Goal: Task Accomplishment & Management: Use online tool/utility

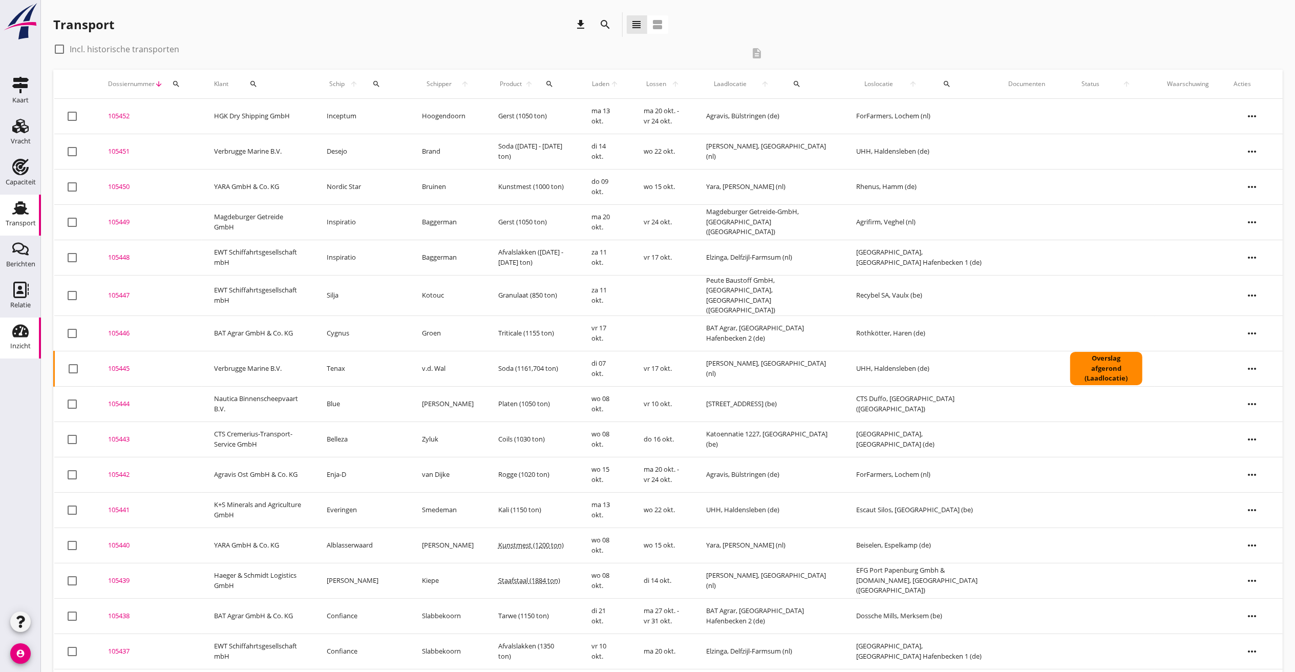
click at [27, 332] on use at bounding box center [20, 331] width 16 height 13
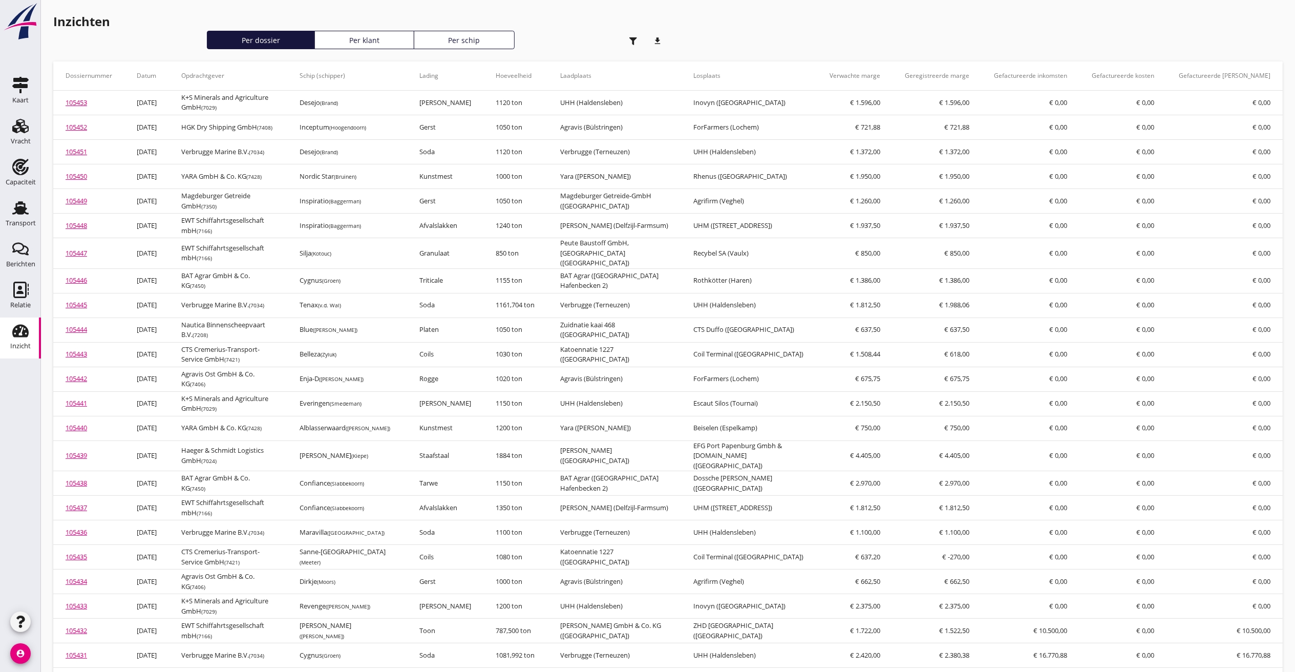
click at [631, 41] on icon "button" at bounding box center [634, 41] width 8 height 8
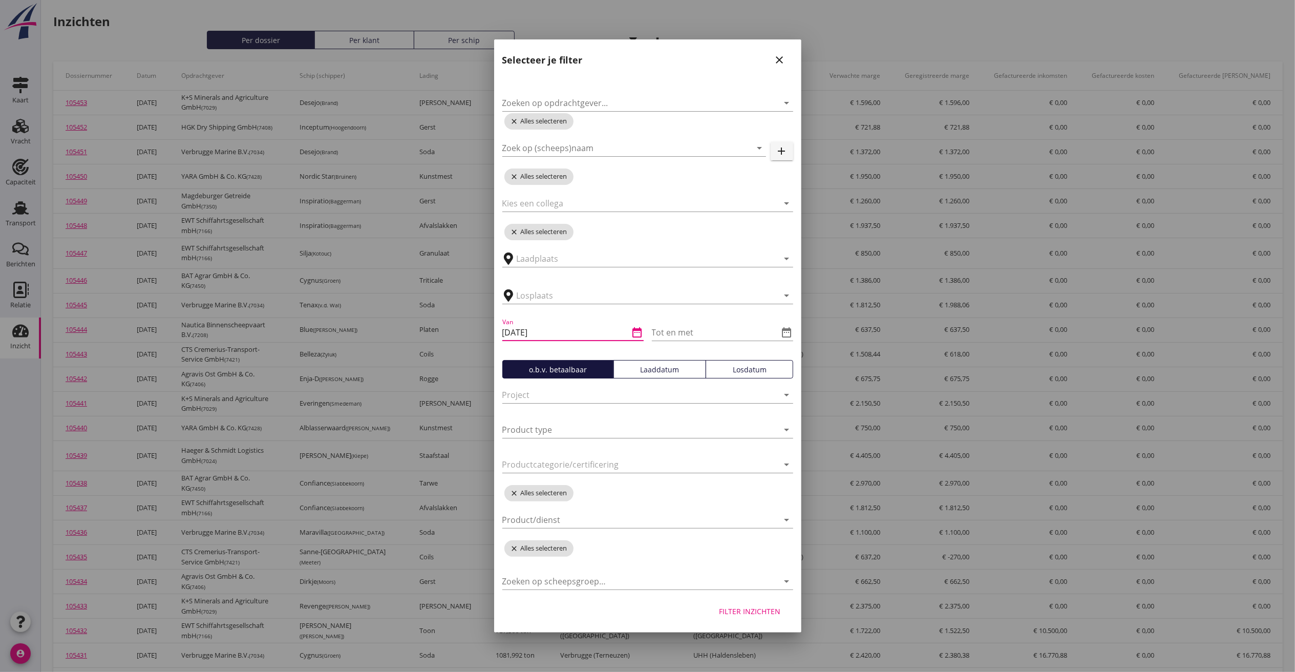
drag, startPoint x: 558, startPoint y: 332, endPoint x: 161, endPoint y: 287, distance: 400.0
click at [161, 287] on div "Opbrengst: € 18.510,29 Kosten: € 0,00 Details ophalen Opbrengst: € 18.510,29 Ko…" at bounding box center [647, 586] width 1295 height 1173
click at [637, 328] on icon "date_range" at bounding box center [638, 332] width 12 height 12
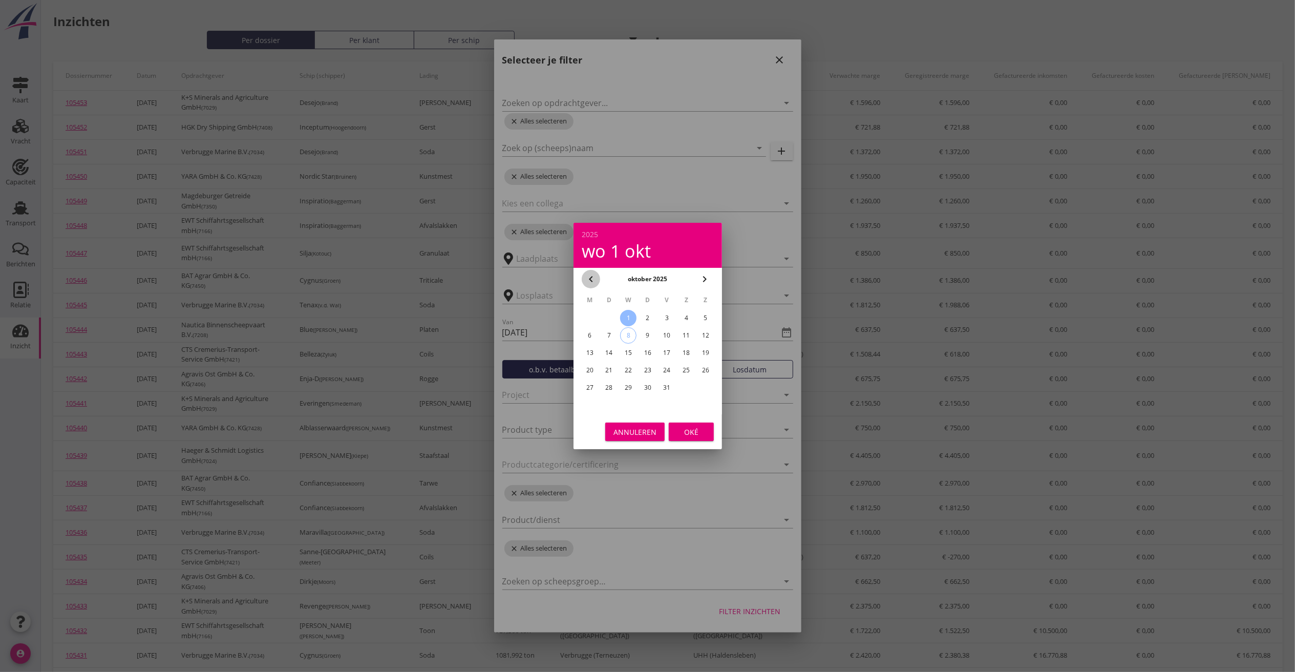
click at [589, 280] on icon "chevron_left" at bounding box center [591, 279] width 12 height 12
drag, startPoint x: 589, startPoint y: 280, endPoint x: 671, endPoint y: 320, distance: 91.9
click at [669, 310] on div "1" at bounding box center [667, 318] width 16 height 16
type input "[DATE]"
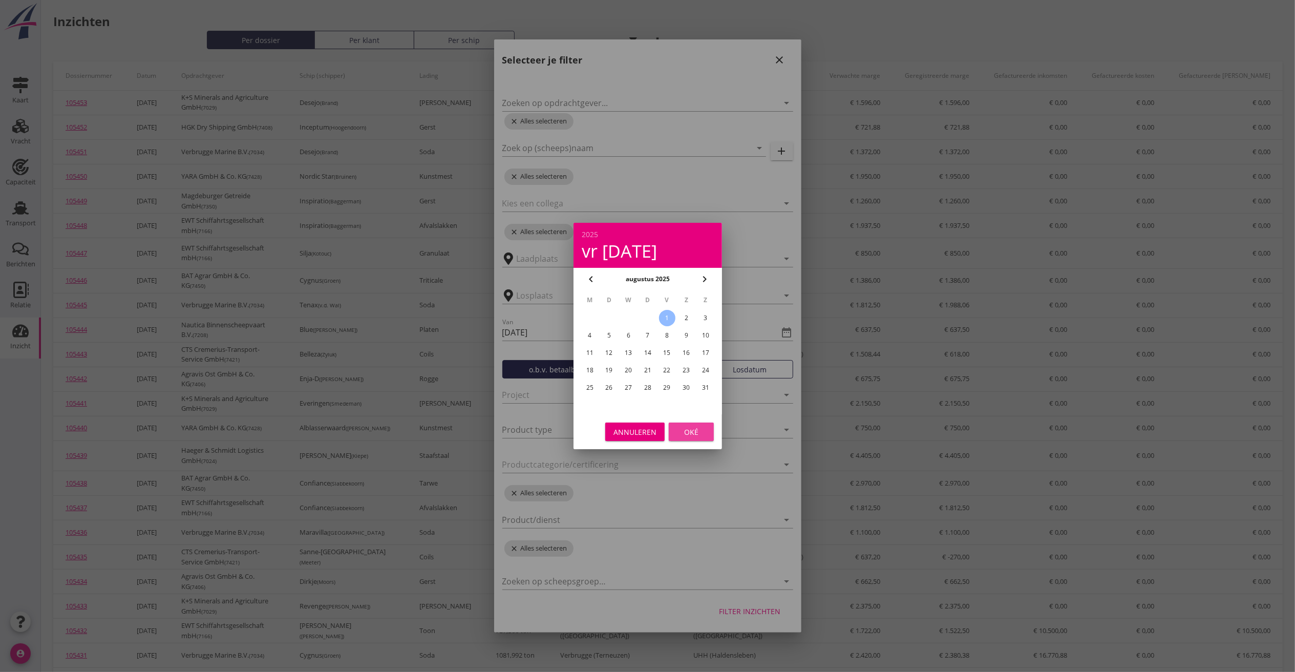
click at [701, 431] on div "Oké" at bounding box center [691, 432] width 29 height 11
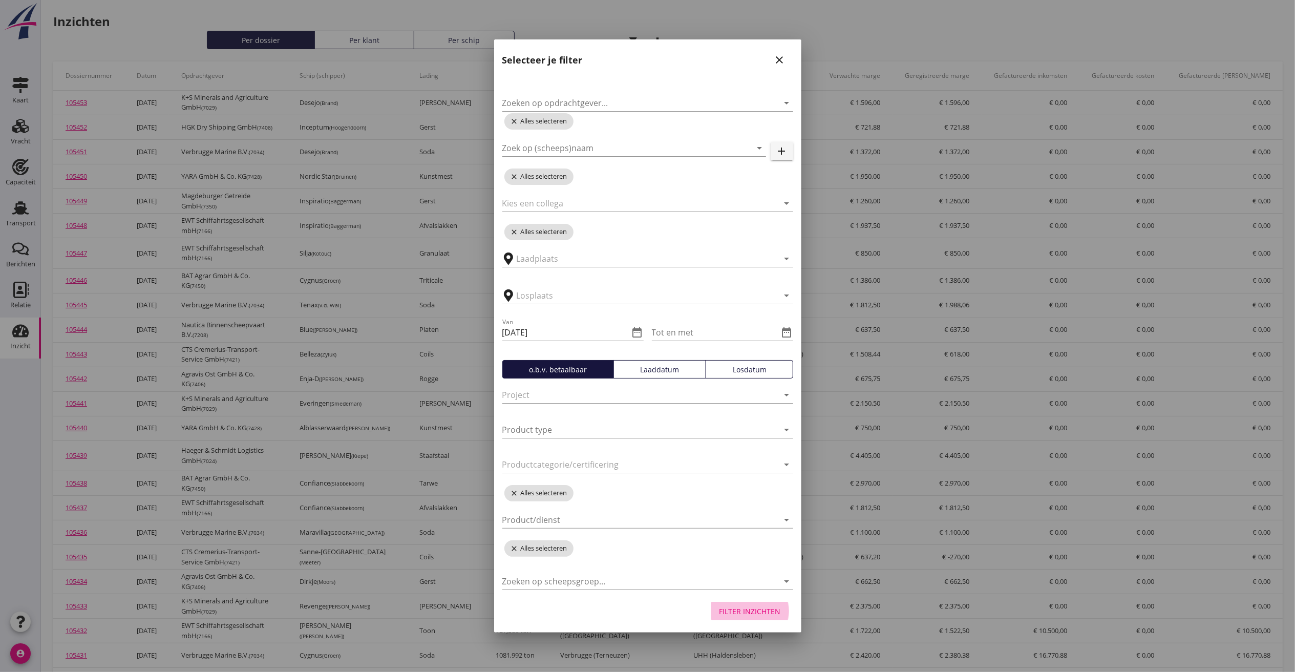
click at [748, 611] on div "Filter inzichten" at bounding box center [750, 611] width 61 height 11
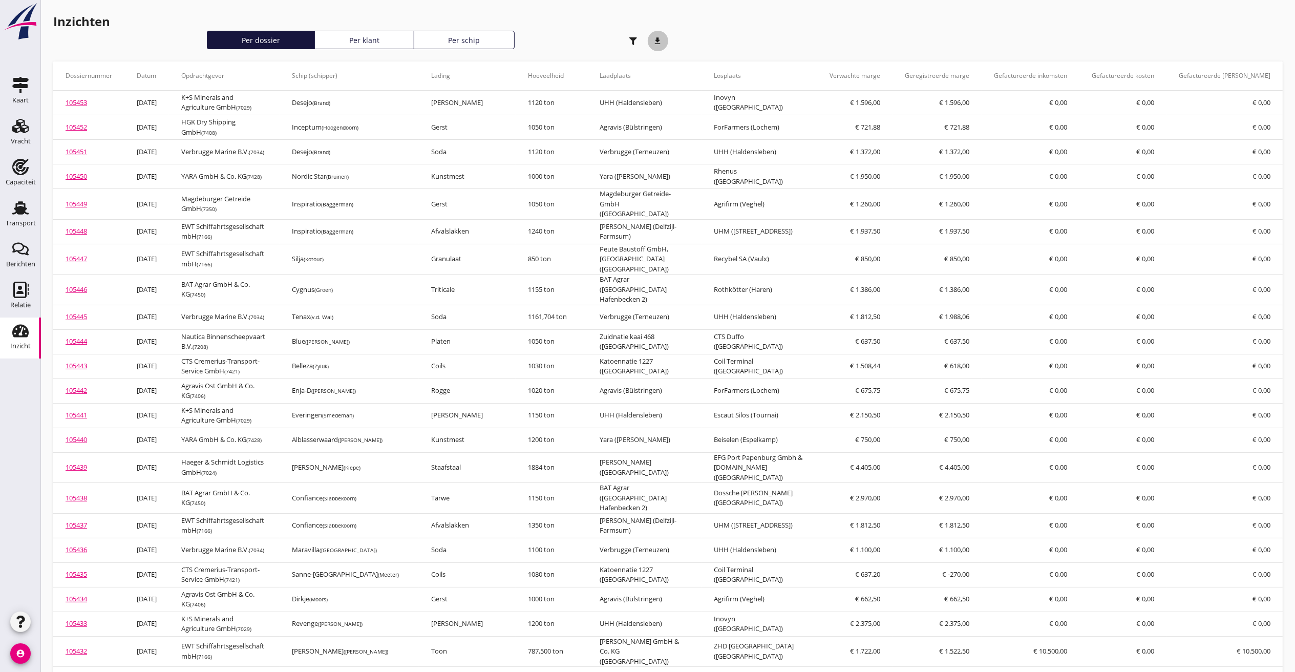
click at [666, 40] on icon "download" at bounding box center [658, 41] width 20 height 20
